Goal: Task Accomplishment & Management: Manage account settings

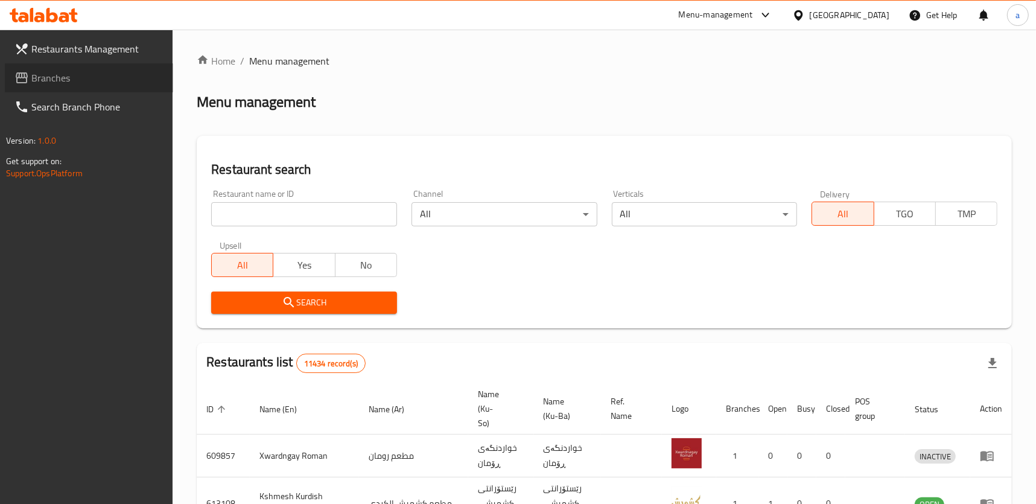
drag, startPoint x: 0, startPoint y: 0, endPoint x: 103, endPoint y: 79, distance: 129.9
click at [103, 79] on span "Branches" at bounding box center [97, 78] width 132 height 14
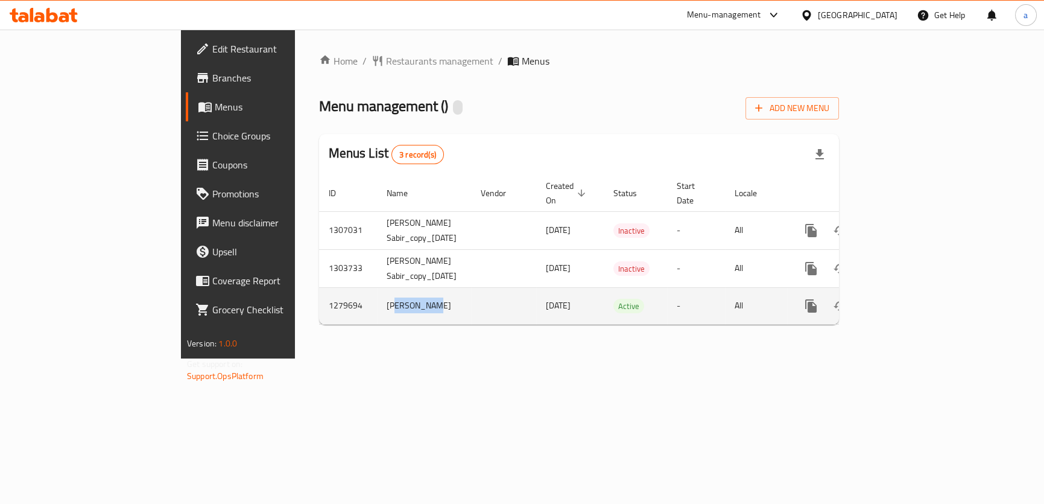
drag, startPoint x: 291, startPoint y: 286, endPoint x: 319, endPoint y: 286, distance: 27.7
click at [377, 287] on td "[PERSON_NAME]" at bounding box center [424, 305] width 94 height 37
click at [905, 299] on icon "enhanced table" at bounding box center [898, 306] width 14 height 14
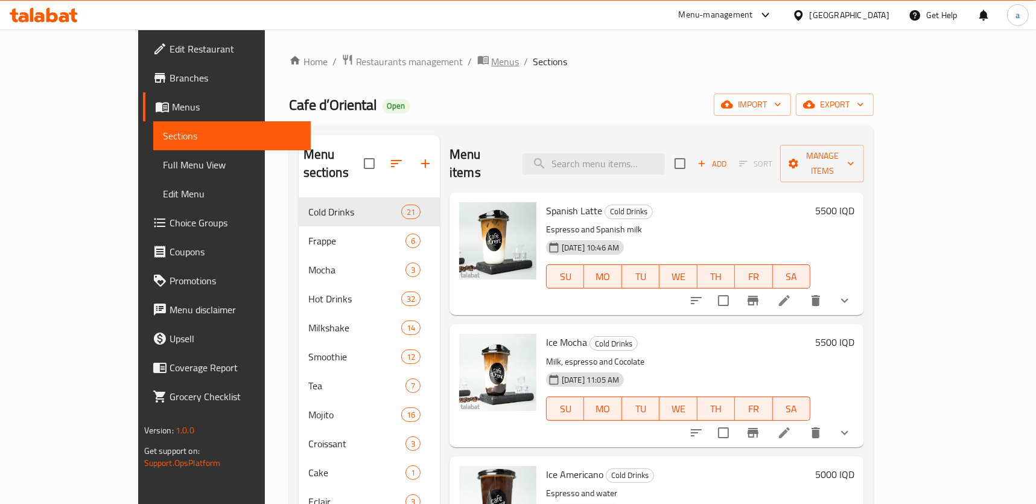
click at [492, 66] on span "Menus" at bounding box center [506, 61] width 28 height 14
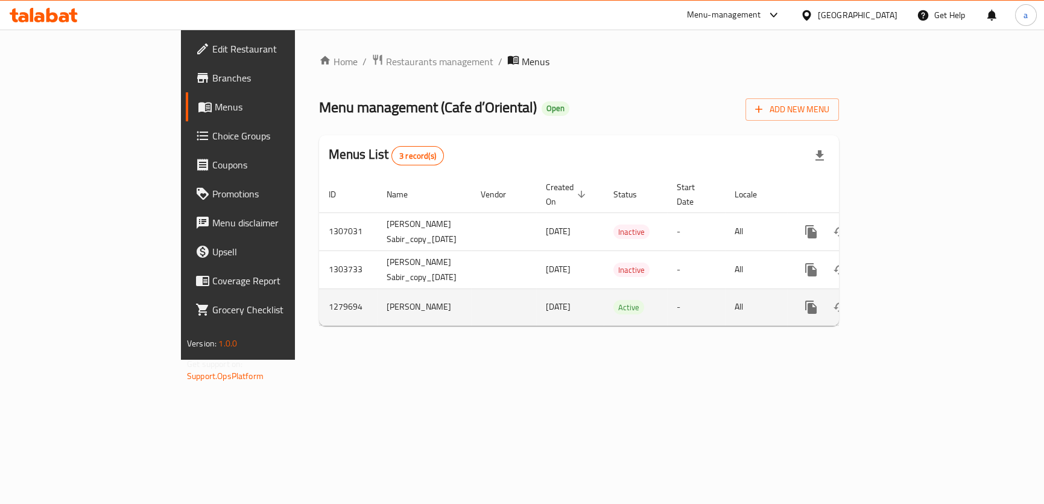
drag, startPoint x: 460, startPoint y: 291, endPoint x: 524, endPoint y: 288, distance: 64.0
click at [536, 288] on td "[DATE]" at bounding box center [570, 306] width 68 height 37
drag, startPoint x: 444, startPoint y: 289, endPoint x: 518, endPoint y: 289, distance: 73.6
click at [536, 289] on td "[DATE]" at bounding box center [570, 306] width 68 height 37
click at [905, 300] on icon "enhanced table" at bounding box center [898, 307] width 14 height 14
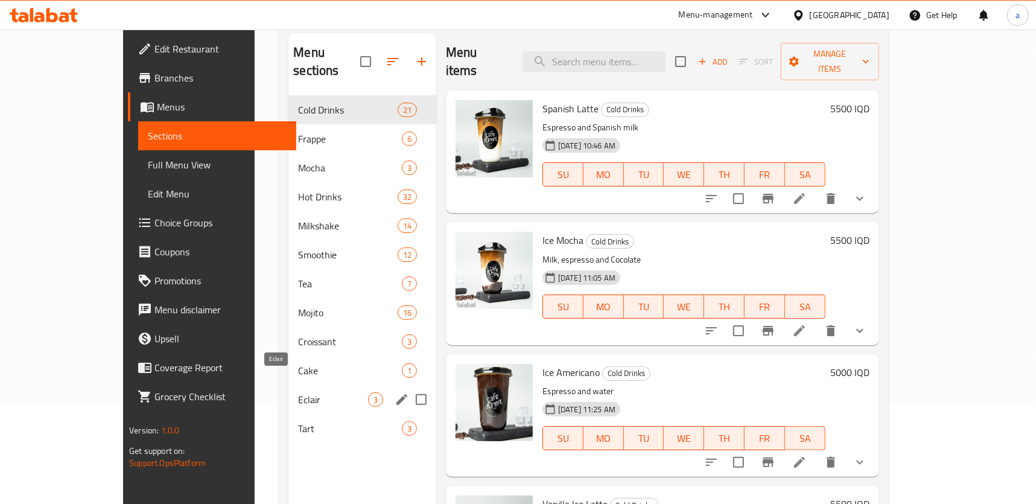
scroll to position [169, 0]
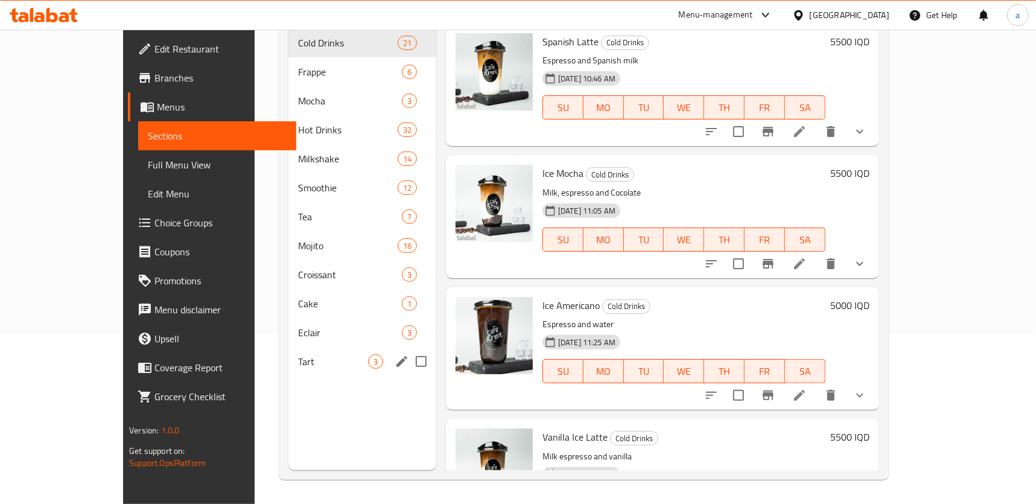
click at [301, 347] on div "Tart 3" at bounding box center [362, 361] width 148 height 29
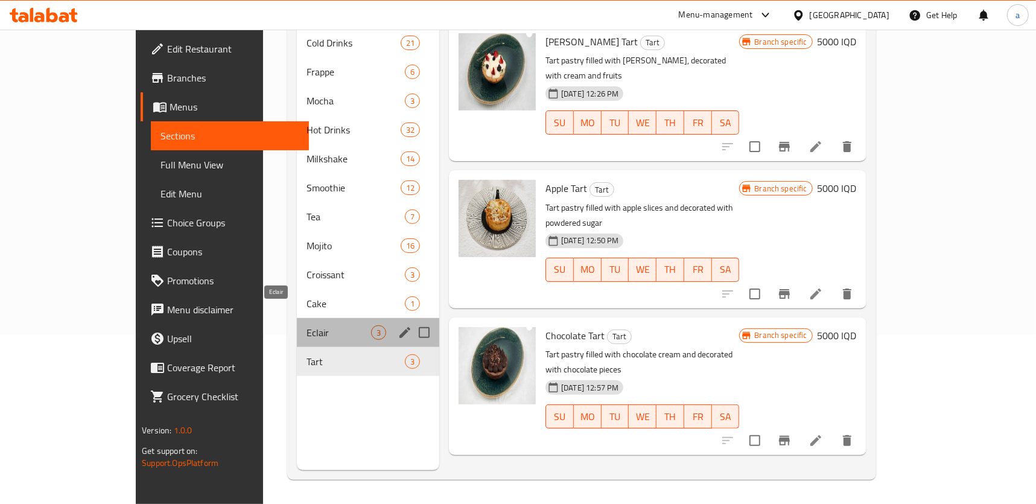
click at [306, 325] on span "Eclair" at bounding box center [338, 332] width 65 height 14
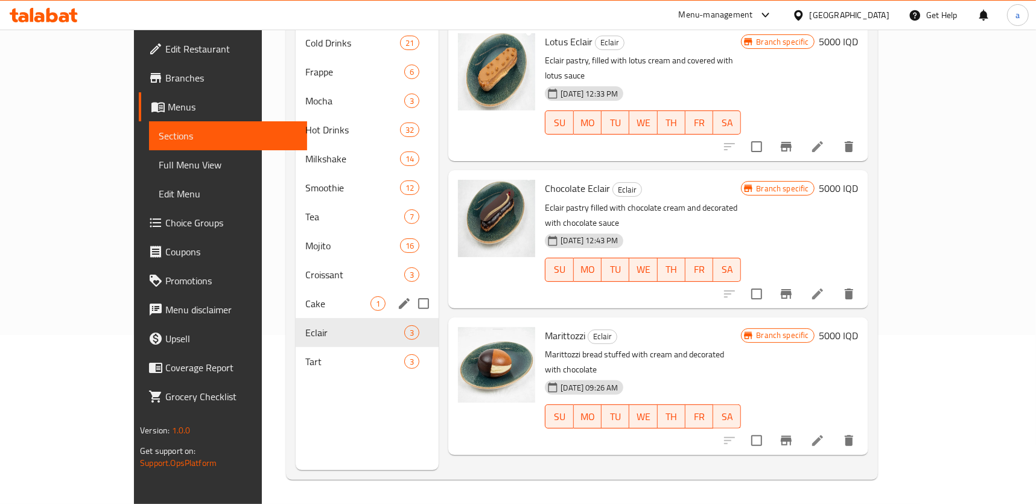
click at [298, 295] on div "Cake 1" at bounding box center [367, 303] width 143 height 29
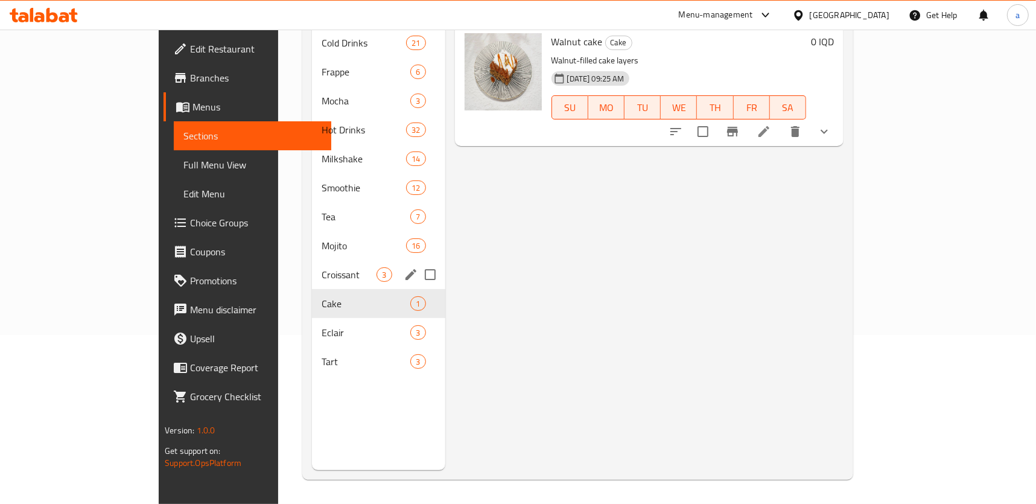
click at [312, 268] on div "Croissant 3" at bounding box center [378, 274] width 133 height 29
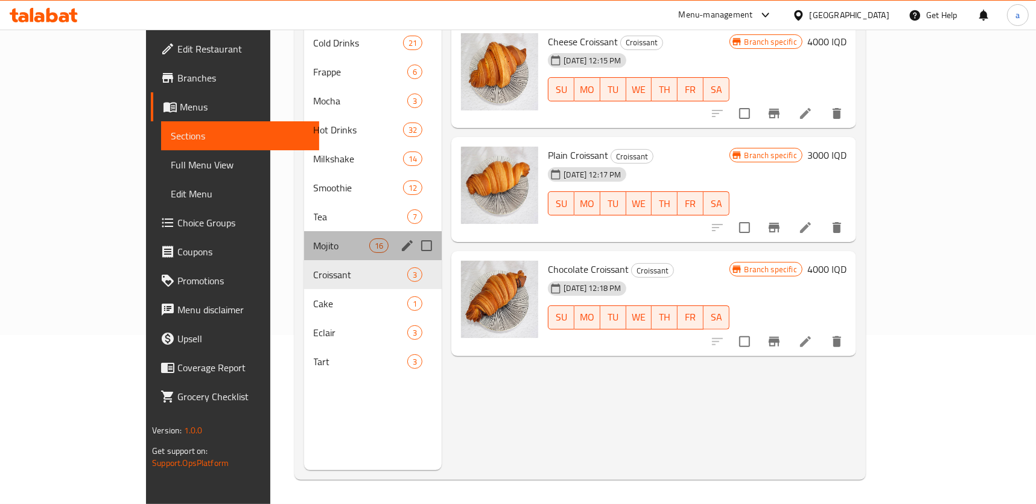
click at [304, 235] on div "Mojito 16" at bounding box center [373, 245] width 138 height 29
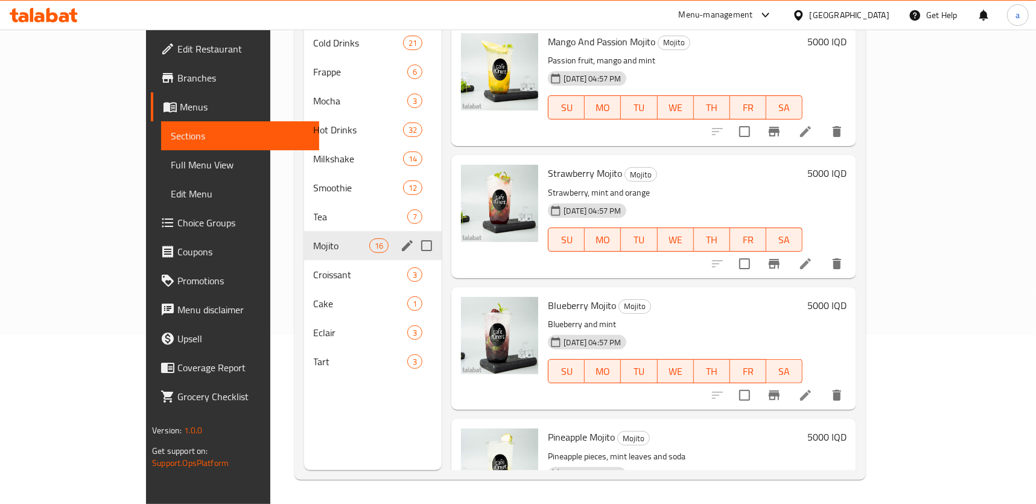
click at [304, 231] on div "Mojito 16" at bounding box center [373, 245] width 138 height 29
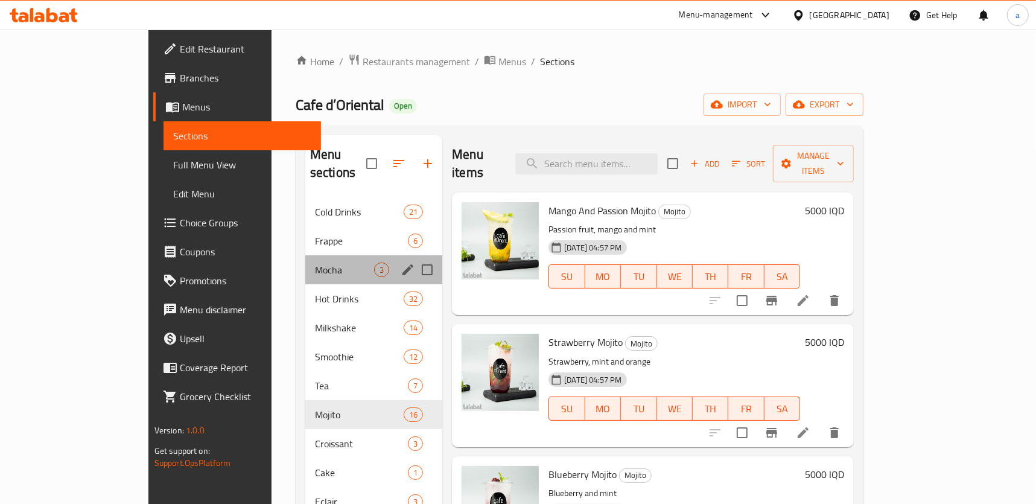
click at [313, 255] on div "Mocha 3" at bounding box center [373, 269] width 137 height 29
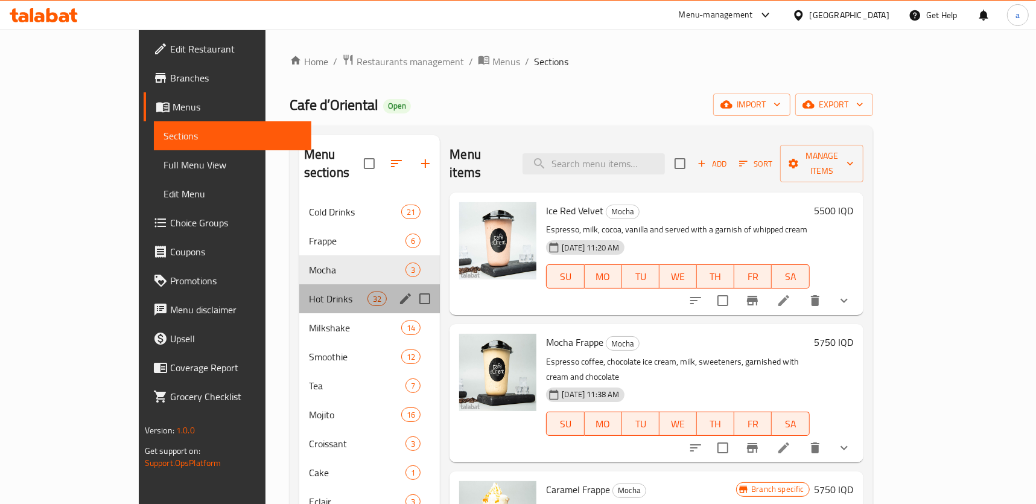
click at [307, 284] on div "Hot Drinks 32" at bounding box center [369, 298] width 141 height 29
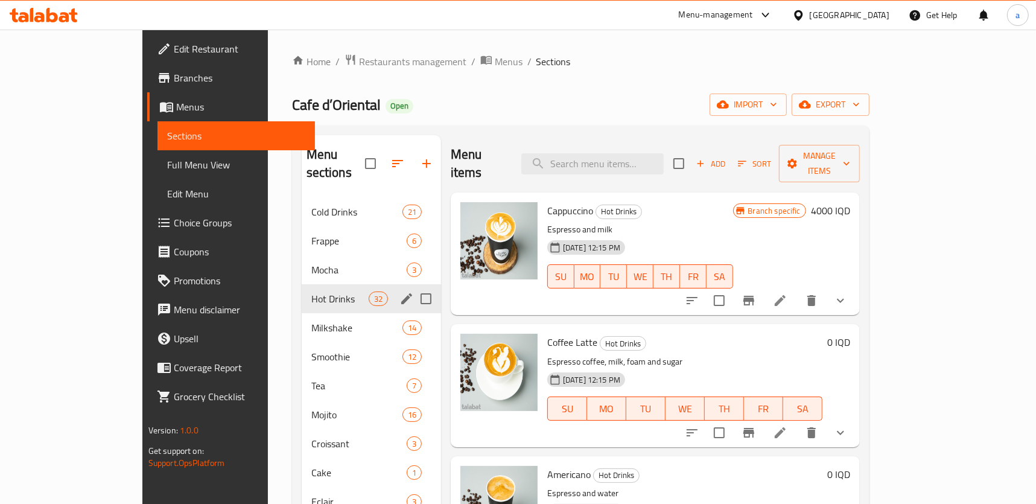
click at [304, 288] on div "Hot Drinks 32" at bounding box center [371, 298] width 139 height 29
click at [311, 320] on span "Milkshake" at bounding box center [339, 327] width 57 height 14
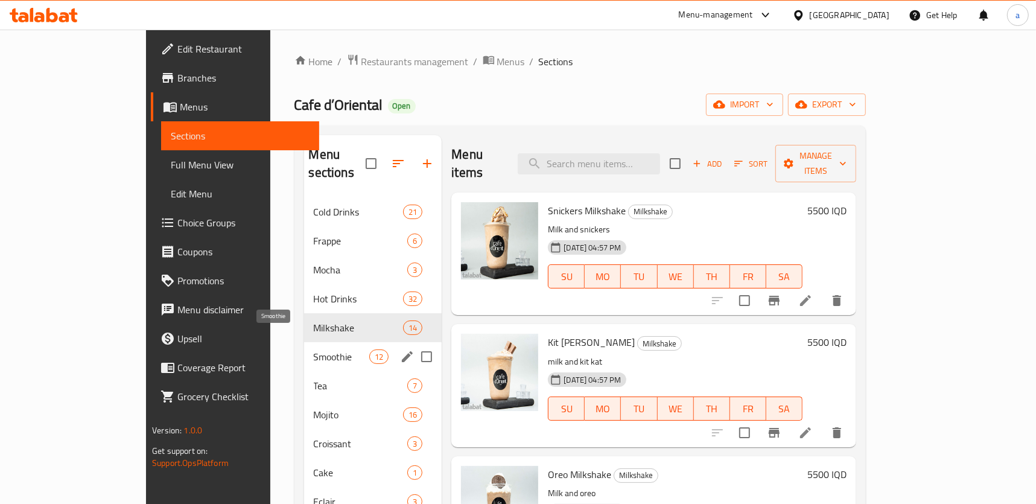
click at [314, 349] on span "Smoothie" at bounding box center [342, 356] width 56 height 14
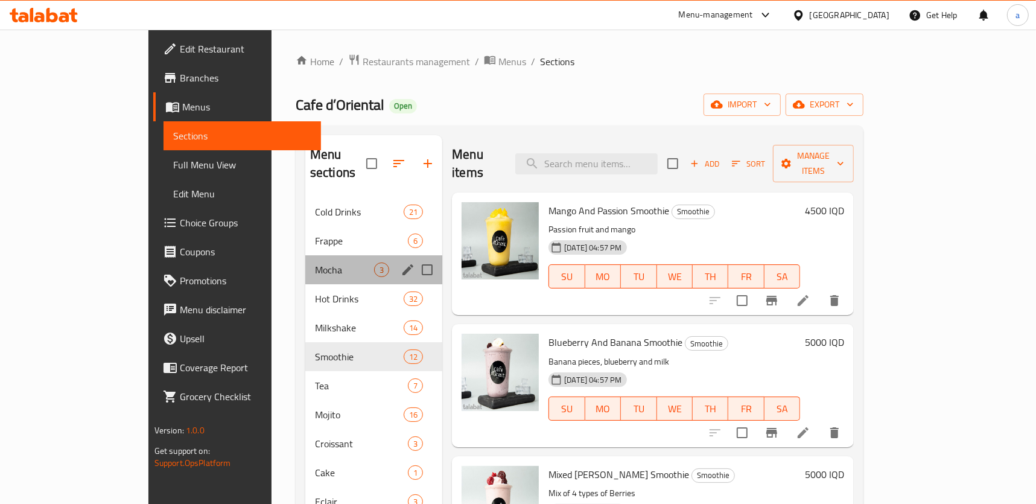
click at [306, 263] on div "Mocha 3" at bounding box center [373, 269] width 137 height 29
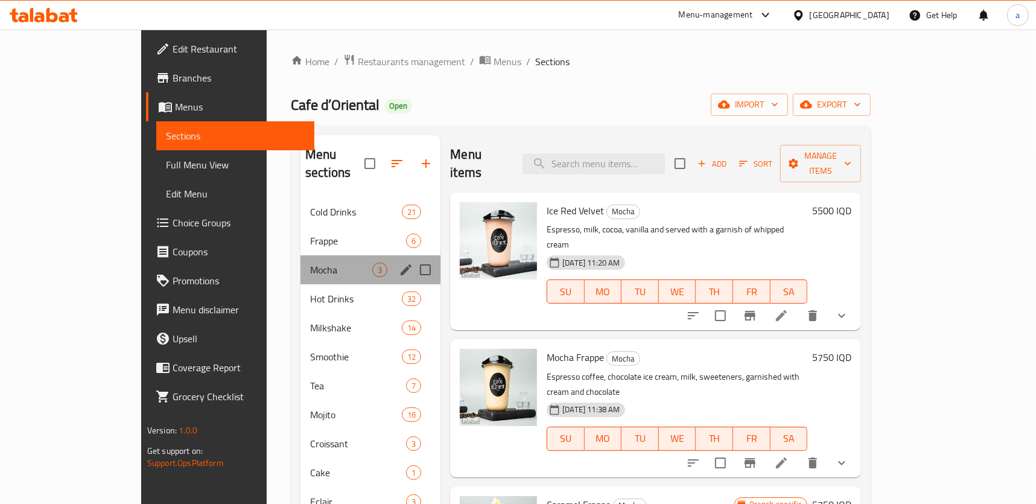
click at [300, 255] on div "Mocha 3" at bounding box center [370, 269] width 140 height 29
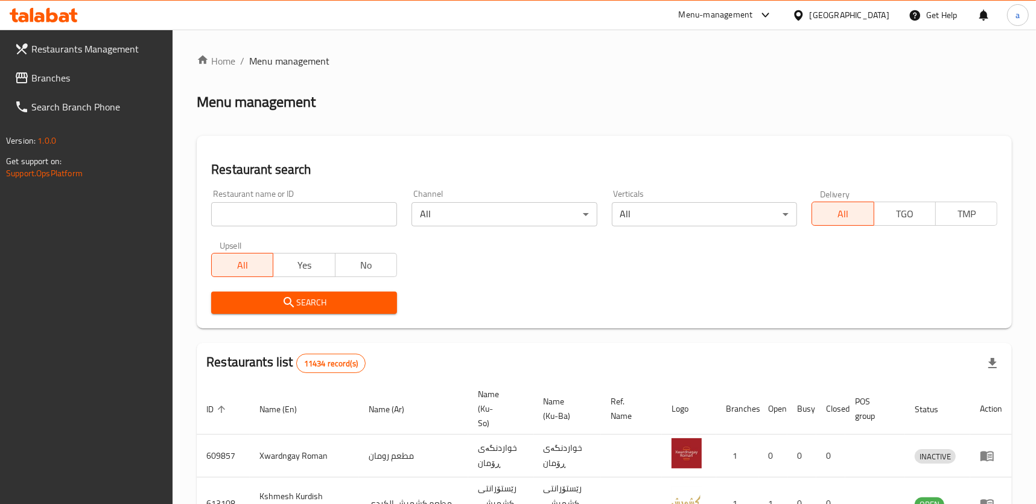
drag, startPoint x: 96, startPoint y: 80, endPoint x: 97, endPoint y: 90, distance: 10.3
click at [96, 80] on span "Branches" at bounding box center [97, 78] width 132 height 14
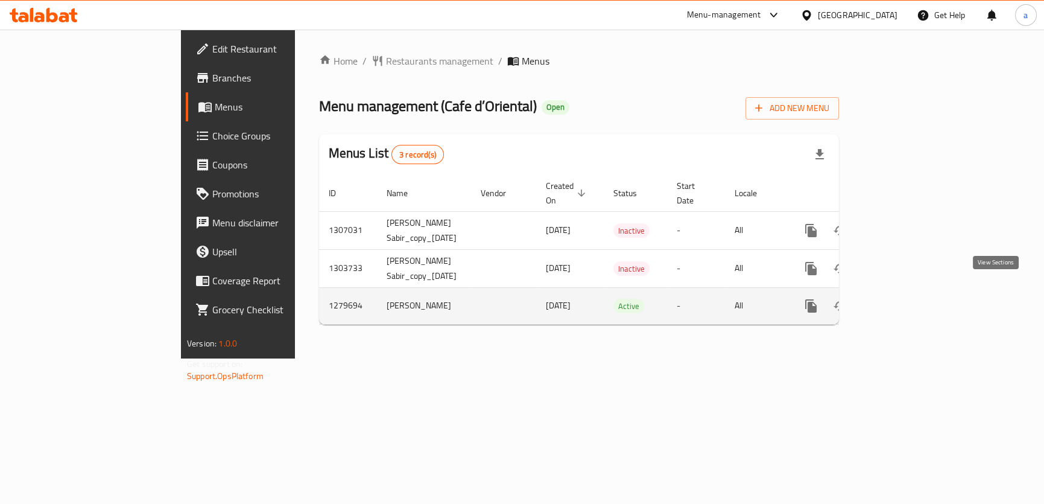
click at [905, 299] on icon "enhanced table" at bounding box center [898, 306] width 14 height 14
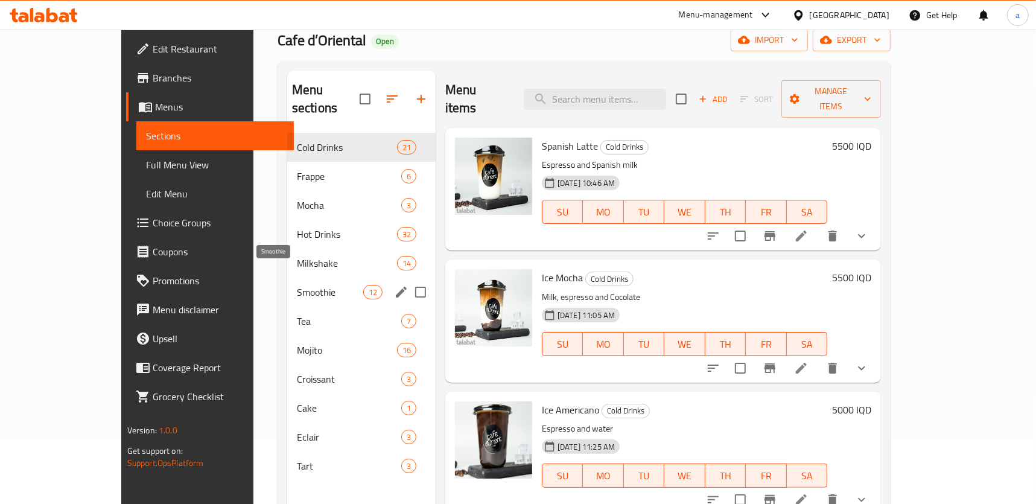
scroll to position [91, 0]
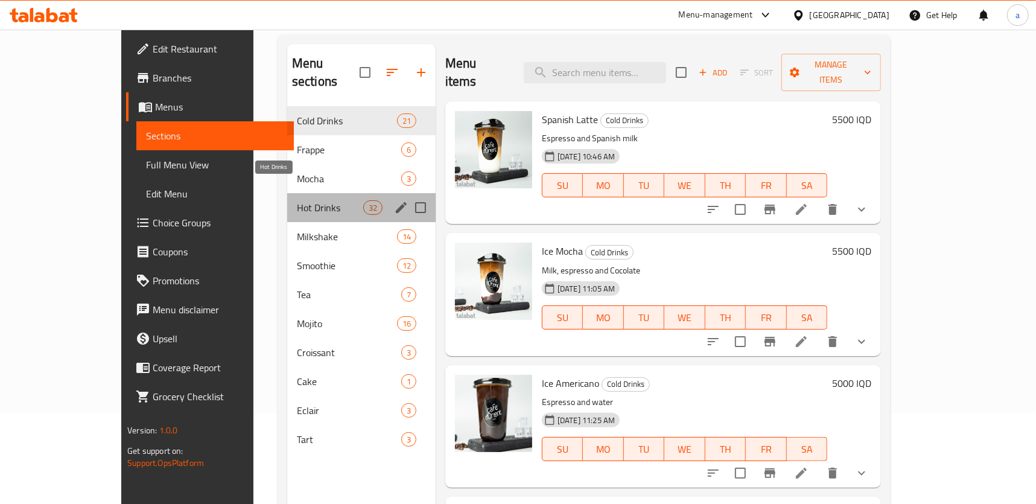
click at [297, 200] on span "Hot Drinks" at bounding box center [330, 207] width 66 height 14
